Goal: Information Seeking & Learning: Learn about a topic

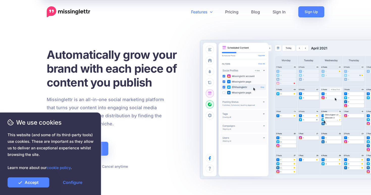
click at [203, 9] on link "Features" at bounding box center [202, 11] width 34 height 11
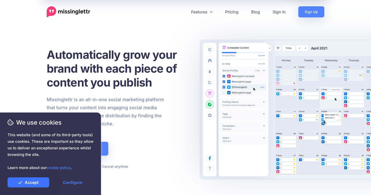
click at [24, 185] on link "Accept" at bounding box center [29, 182] width 42 height 10
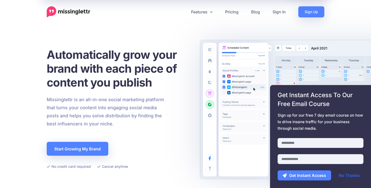
click at [350, 177] on link "No Thanks" at bounding box center [348, 175] width 31 height 10
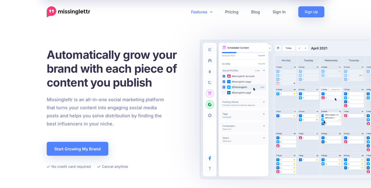
click at [194, 15] on link "Features" at bounding box center [202, 11] width 34 height 11
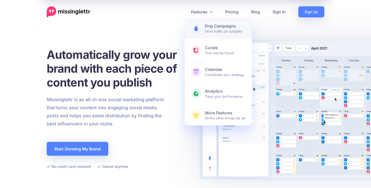
click at [193, 25] on span at bounding box center [196, 28] width 10 height 10
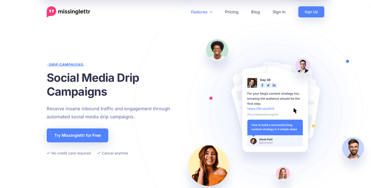
click at [206, 11] on link "Features" at bounding box center [202, 11] width 34 height 11
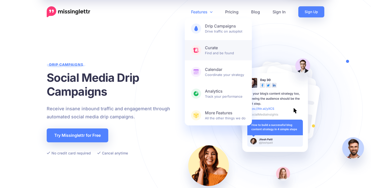
click at [206, 50] on b "Curate" at bounding box center [225, 47] width 41 height 5
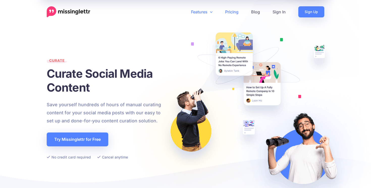
click at [235, 12] on link "Pricing" at bounding box center [232, 11] width 26 height 11
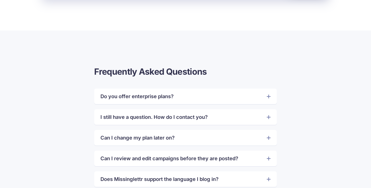
scroll to position [1066, 0]
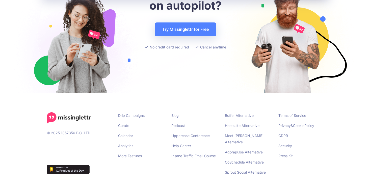
scroll to position [2612, 0]
click at [243, 170] on link "Sprout Social Alternative" at bounding box center [245, 172] width 41 height 4
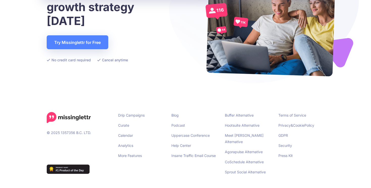
scroll to position [1305, 0]
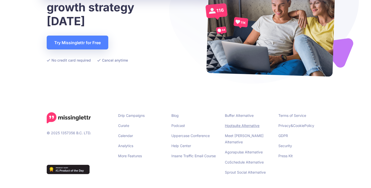
click at [237, 126] on link "Hootsuite Alternative" at bounding box center [242, 125] width 35 height 4
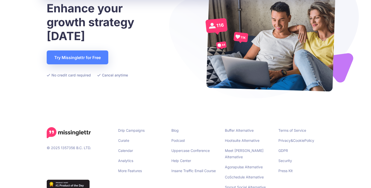
scroll to position [1273, 0]
click at [124, 170] on link "More Features" at bounding box center [130, 170] width 24 height 4
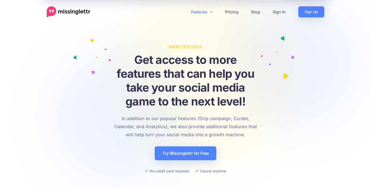
click at [205, 10] on link "Features" at bounding box center [202, 11] width 34 height 11
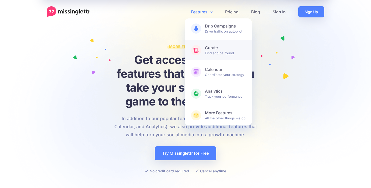
click at [205, 53] on link "Curate Find and be found" at bounding box center [218, 50] width 67 height 20
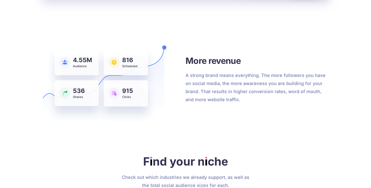
scroll to position [1375, 0]
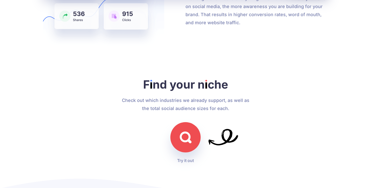
click at [182, 134] on img at bounding box center [186, 137] width 12 height 12
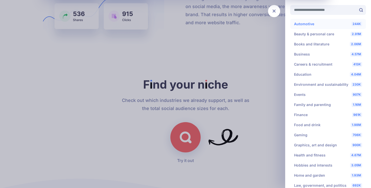
scroll to position [0, 0]
click at [308, 32] on li "2.91M Beauty & personal care" at bounding box center [328, 34] width 76 height 10
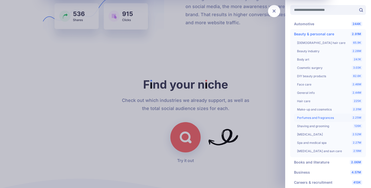
click at [309, 115] on li "2.25M Perfumes and fragrances" at bounding box center [329, 117] width 71 height 8
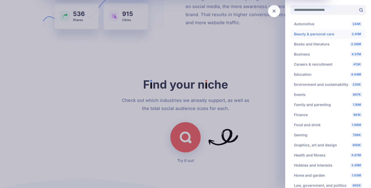
click at [310, 34] on li "2.91M Beauty & personal care 65.9K [DEMOGRAPHIC_DATA] hair care 2.28M Beauty in…" at bounding box center [328, 34] width 76 height 10
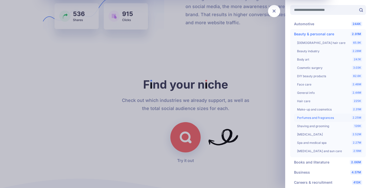
click at [307, 119] on li "2.25M Perfumes and fragrances" at bounding box center [329, 117] width 71 height 8
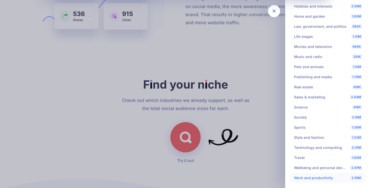
click at [304, 180] on li "2.55M Work and productivity" at bounding box center [328, 178] width 76 height 10
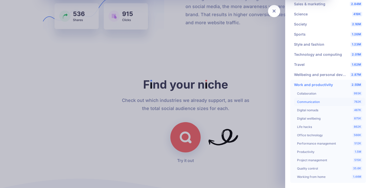
scroll to position [252, 0]
click at [308, 101] on li "782K Communication" at bounding box center [329, 102] width 71 height 8
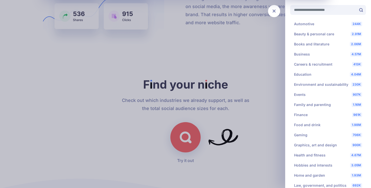
scroll to position [0, 0]
click at [267, 81] on div at bounding box center [185, 94] width 371 height 188
click at [314, 10] on input "Search for your niche" at bounding box center [323, 10] width 66 height 10
type input "**********"
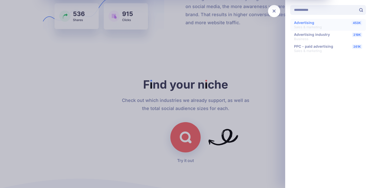
click at [352, 26] on li "453K Advertising Sales & marketing" at bounding box center [328, 25] width 76 height 12
click at [325, 24] on li "453K Advertising Sales & marketing" at bounding box center [328, 25] width 76 height 12
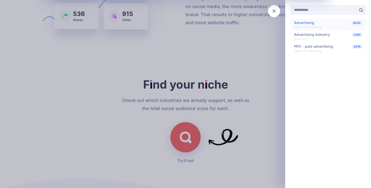
click at [304, 24] on span "Advertising Sales & marketing" at bounding box center [308, 24] width 28 height 9
click at [273, 13] on icon at bounding box center [273, 11] width 3 height 5
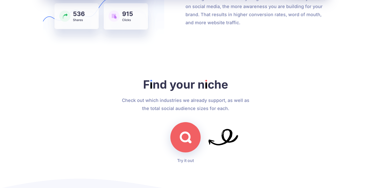
click at [253, 98] on p "Check out which industries we already support, as well as the total social audi…" at bounding box center [185, 104] width 135 height 16
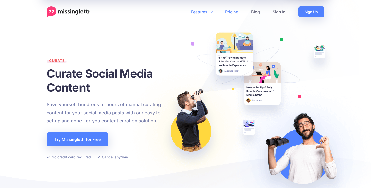
click at [236, 12] on link "Pricing" at bounding box center [232, 11] width 26 height 11
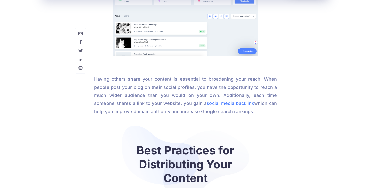
scroll to position [451, 0]
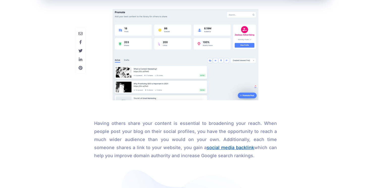
click at [207, 149] on link "social media backlink" at bounding box center [230, 147] width 47 height 5
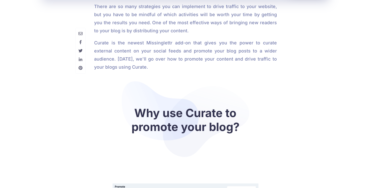
scroll to position [263, 0]
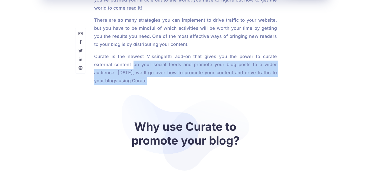
drag, startPoint x: 134, startPoint y: 64, endPoint x: 156, endPoint y: 78, distance: 25.8
click at [156, 78] on p "Curate is the newest Missinglettr add-on that gives you the power to curate ext…" at bounding box center [185, 68] width 182 height 32
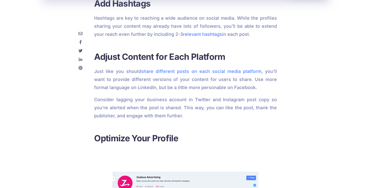
scroll to position [1186, 0]
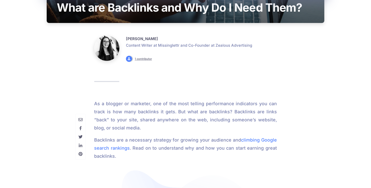
scroll to position [144, 0]
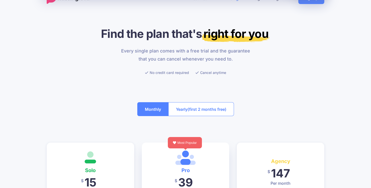
scroll to position [85, 0]
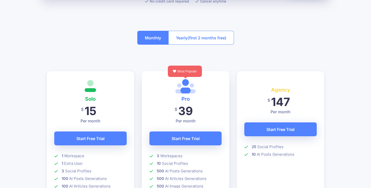
click at [190, 39] on span "(first 2 months free)" at bounding box center [206, 38] width 39 height 8
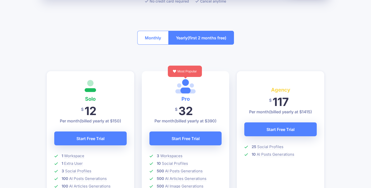
click at [151, 39] on button "Monthly" at bounding box center [152, 38] width 31 height 14
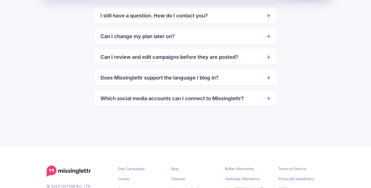
scroll to position [1167, 0]
click at [110, 98] on link "Which social media accounts can I connect to Missinglettr?" at bounding box center [185, 98] width 170 height 8
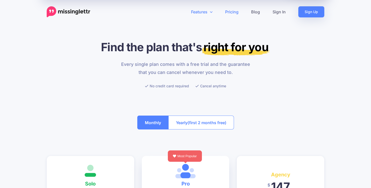
scroll to position [0, 0]
click at [202, 10] on link "Features" at bounding box center [202, 11] width 34 height 11
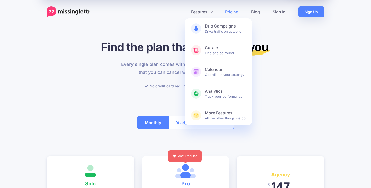
click at [63, 8] on img at bounding box center [69, 11] width 44 height 11
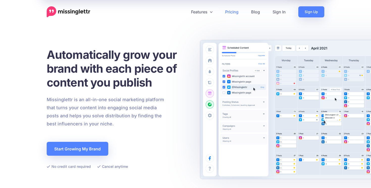
click at [231, 11] on link "Pricing" at bounding box center [232, 11] width 26 height 11
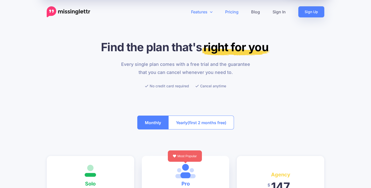
click at [209, 13] on link "Features" at bounding box center [202, 11] width 34 height 11
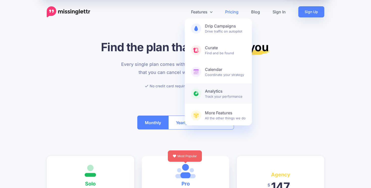
click at [208, 97] on span "Analytics Track your performance" at bounding box center [225, 94] width 41 height 10
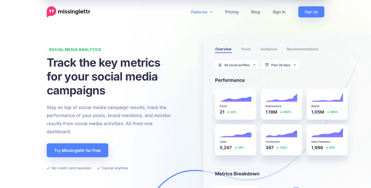
click at [208, 13] on link "Features" at bounding box center [202, 11] width 34 height 11
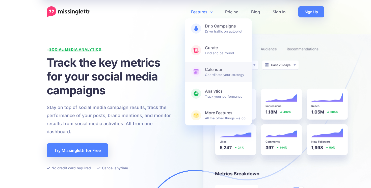
click at [202, 75] on link "Calendar Coordinate your strategy" at bounding box center [218, 72] width 67 height 20
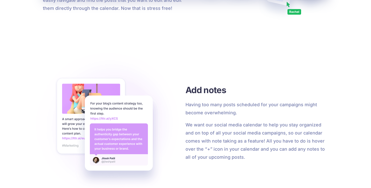
scroll to position [712, 0]
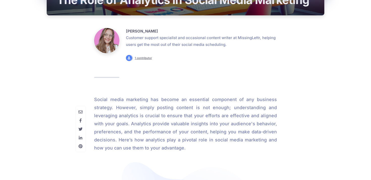
scroll to position [2032, 0]
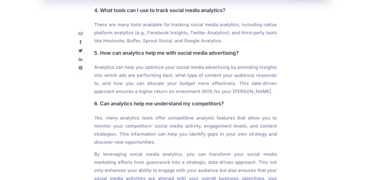
click at [220, 100] on h4 "6. Can analytics help me understand my competitors?" at bounding box center [185, 104] width 182 height 8
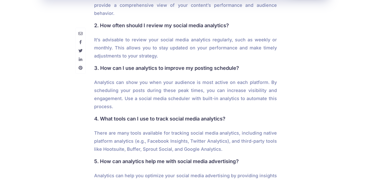
scroll to position [1870, 0]
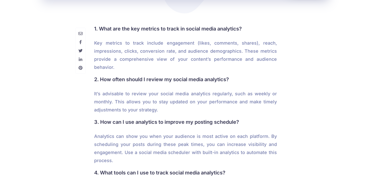
click at [226, 57] on p "Key metrics to track include engagement (likes, comments, shares), reach, impre…" at bounding box center [185, 55] width 182 height 32
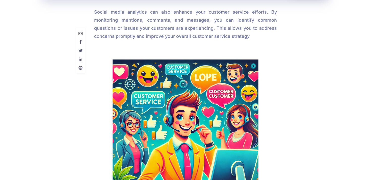
scroll to position [1437, 0]
